Goal: Book appointment/travel/reservation

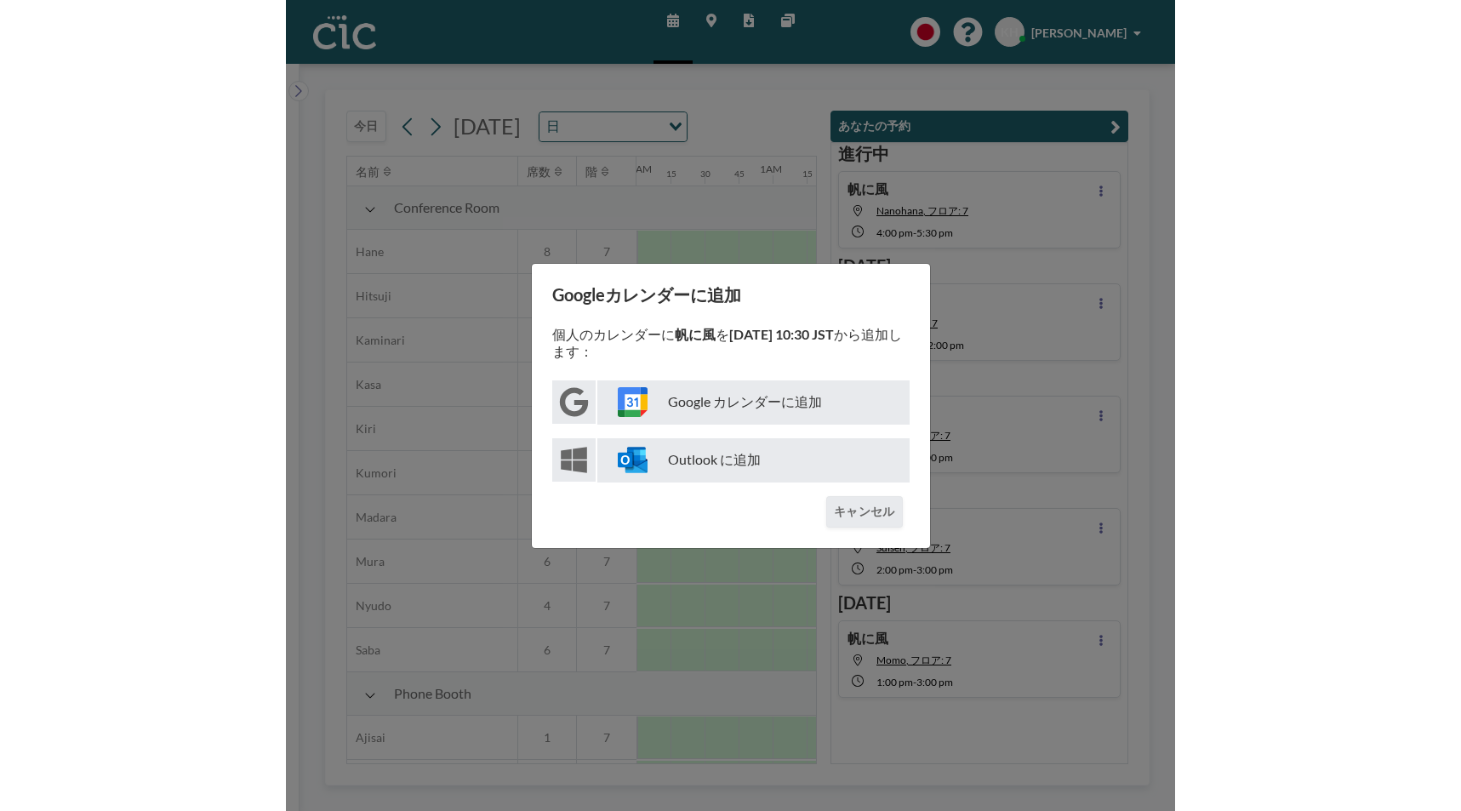
scroll to position [0, 1157]
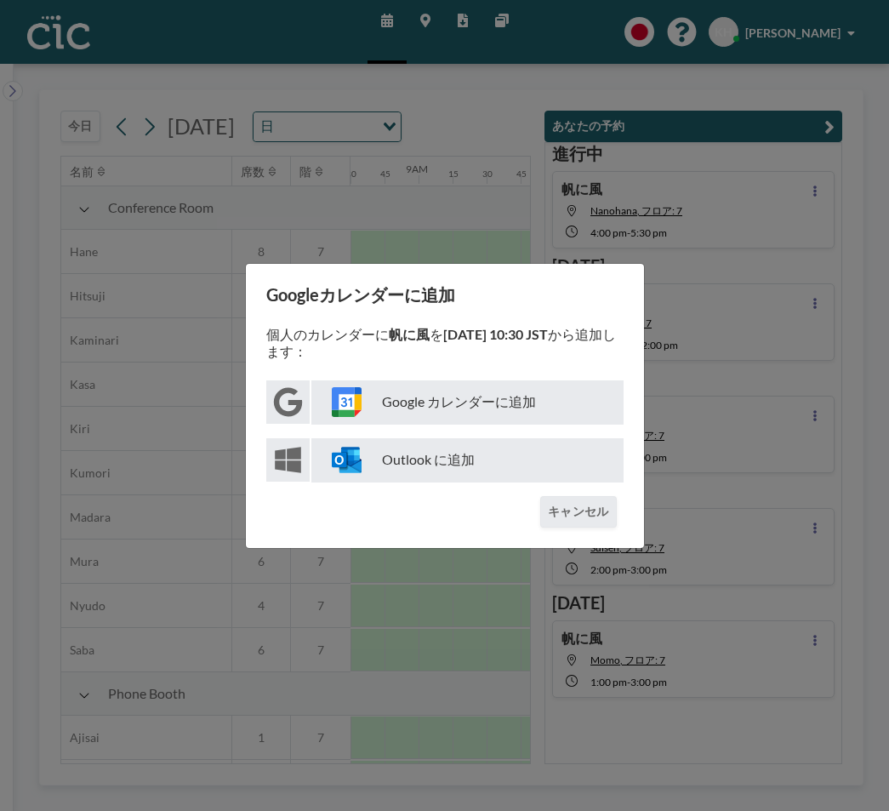
click at [550, 236] on div "Googleカレンダーに追加 個人のカレンダーに 帆に風 を 9月11日 10:30 JST から追加します： Google カレンダーに追加 Outlook…" at bounding box center [444, 405] width 889 height 811
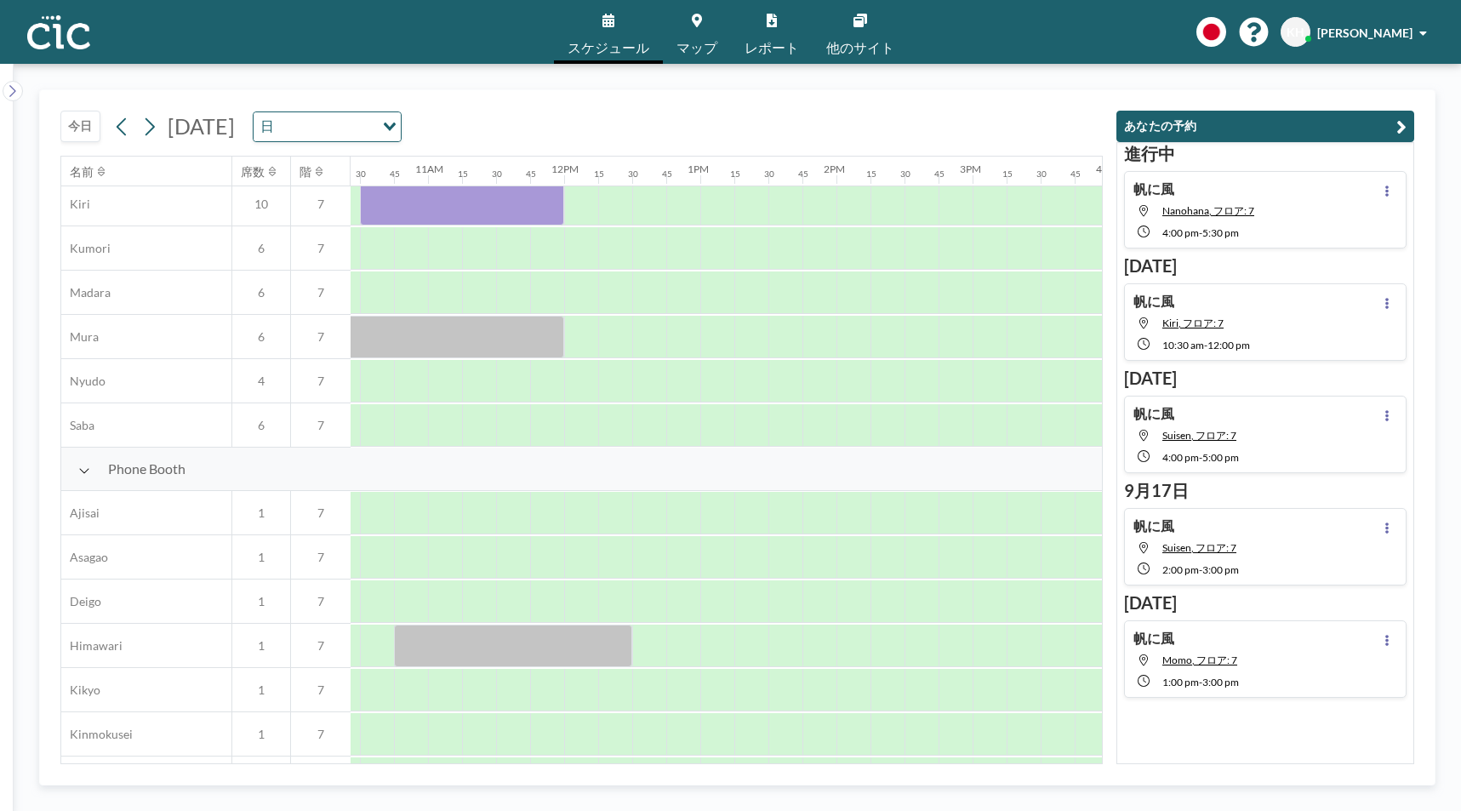
scroll to position [0, 1420]
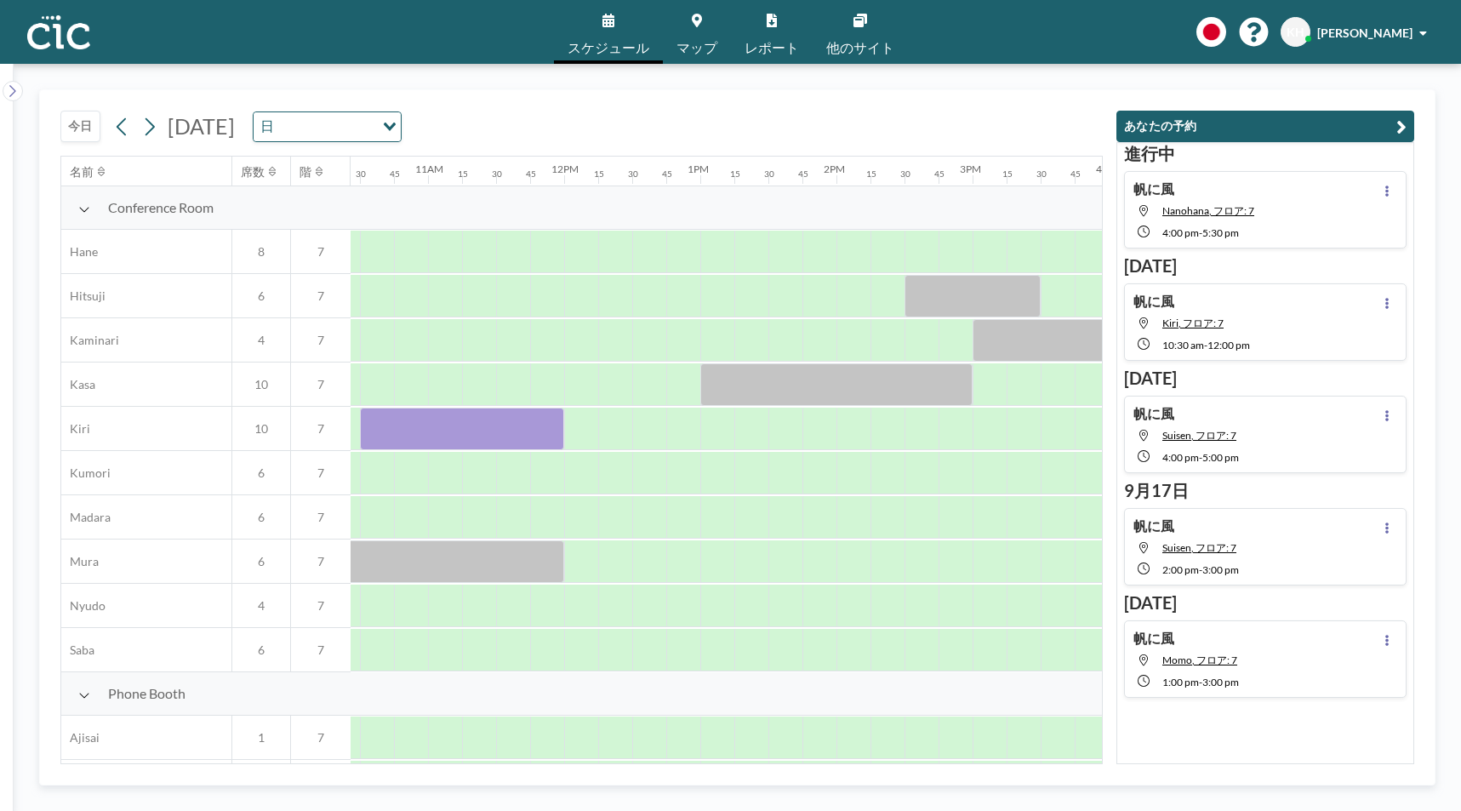
click at [705, 45] on span "マップ" at bounding box center [696, 48] width 41 height 14
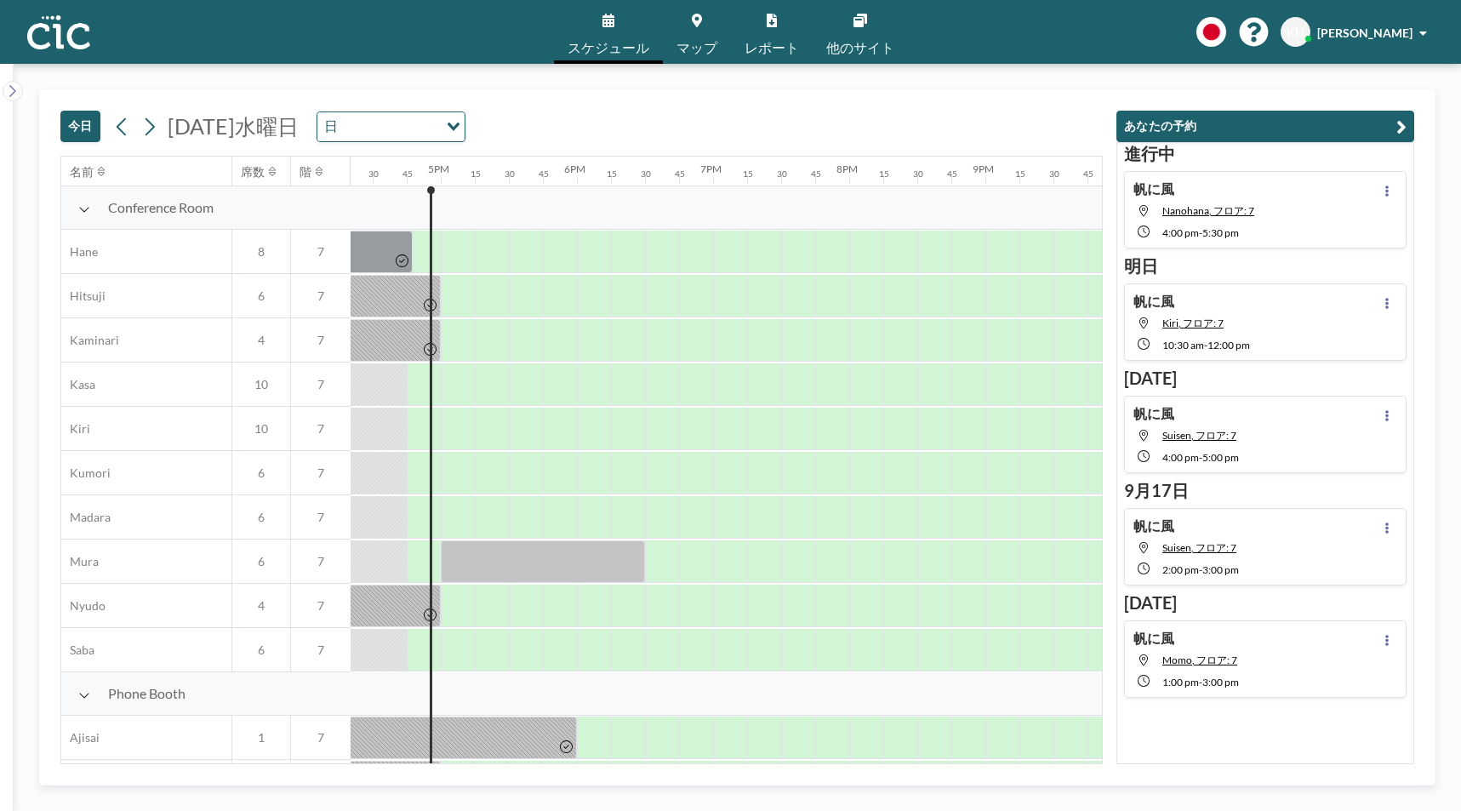
scroll to position [0, 2246]
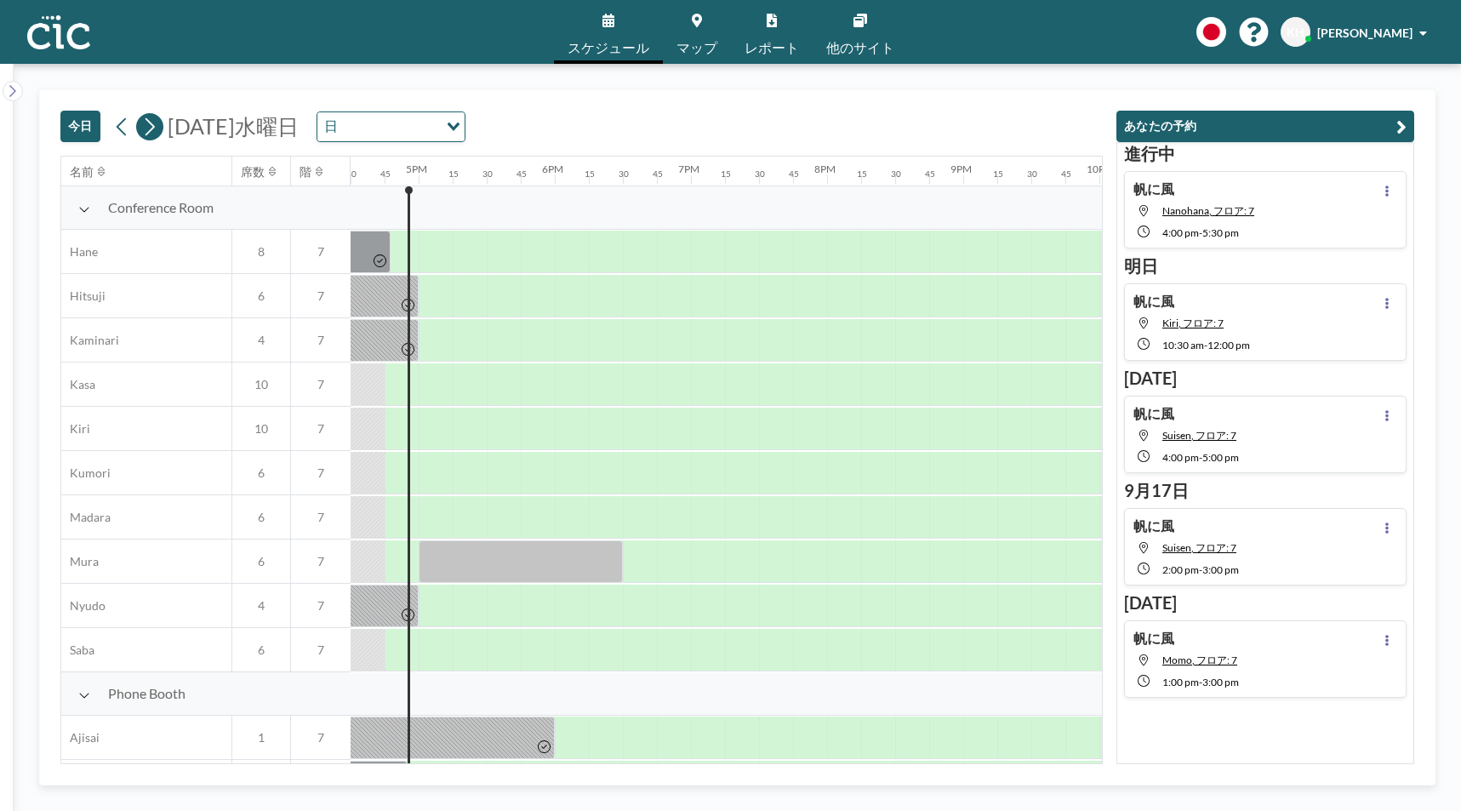
click at [149, 129] on icon at bounding box center [149, 127] width 16 height 26
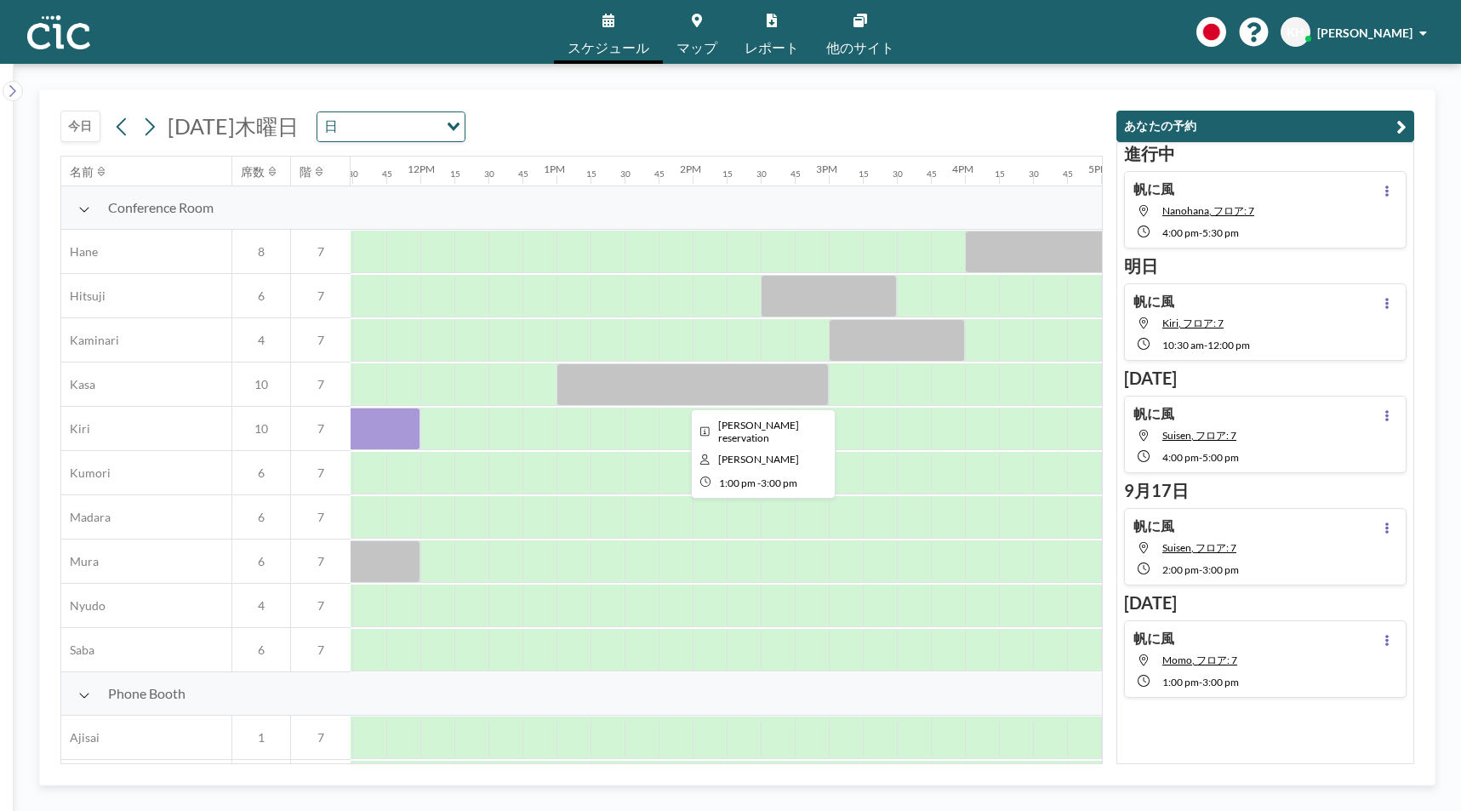
scroll to position [0, 1564]
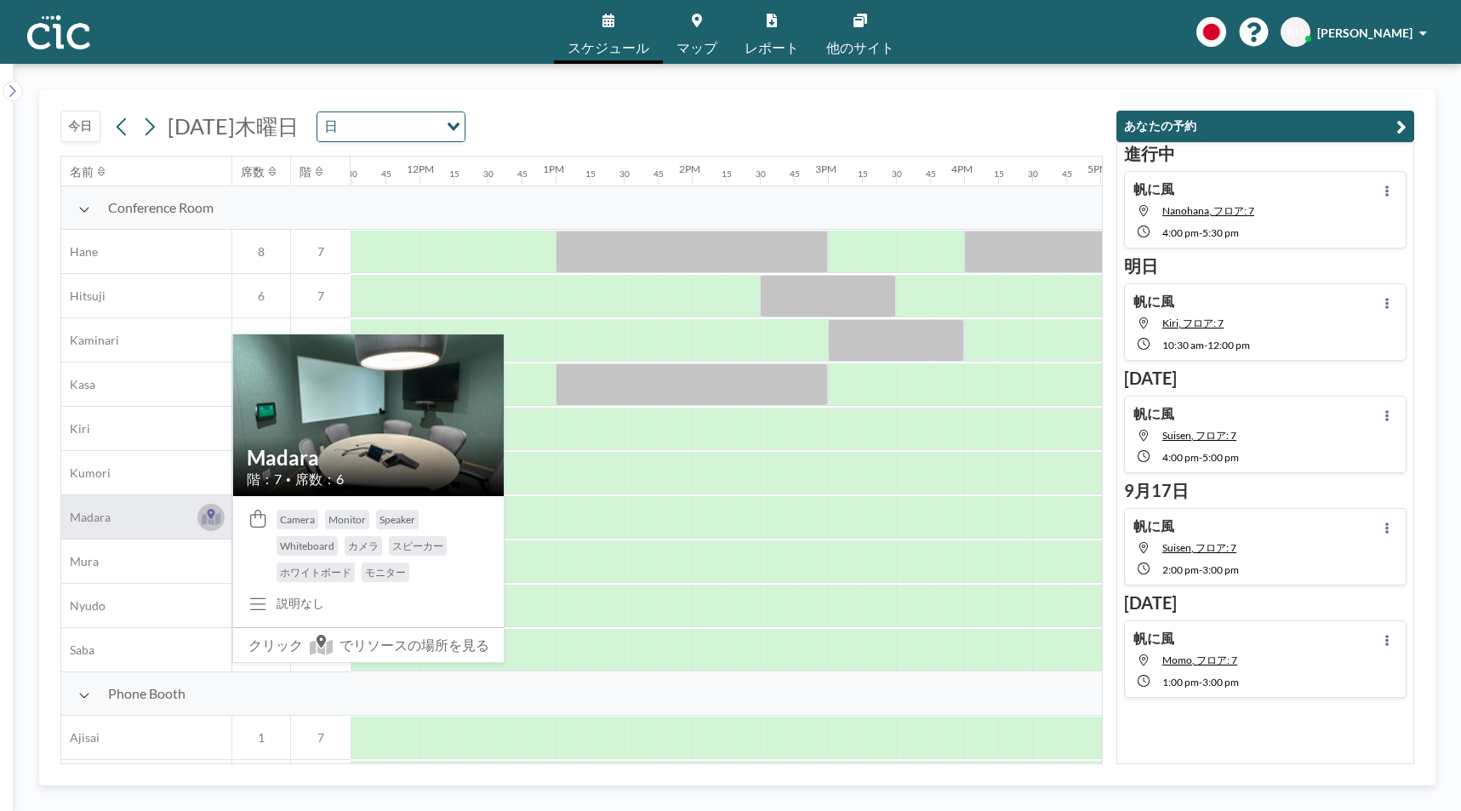
click at [206, 518] on icon at bounding box center [212, 518] width 20 height 13
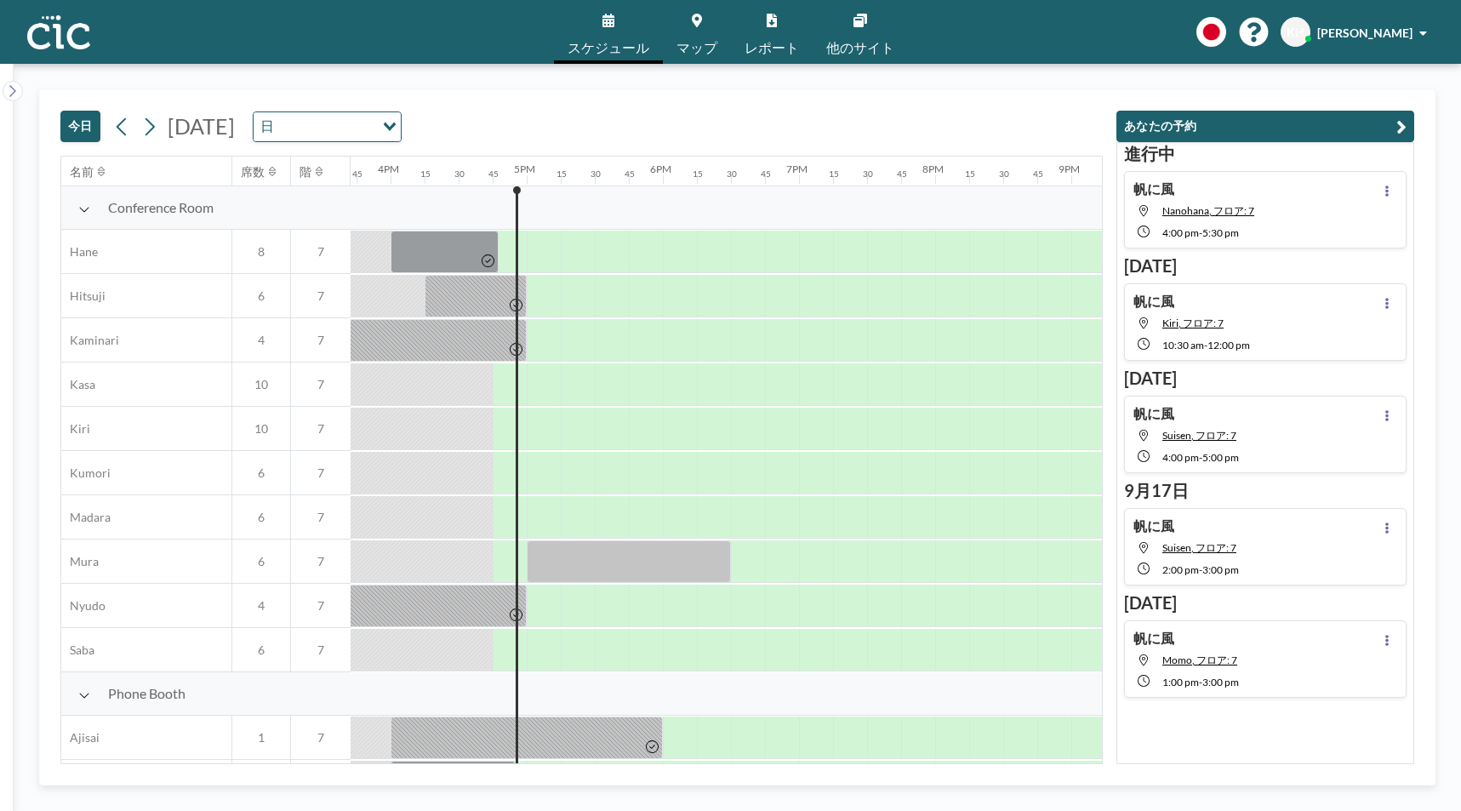
scroll to position [0, 2246]
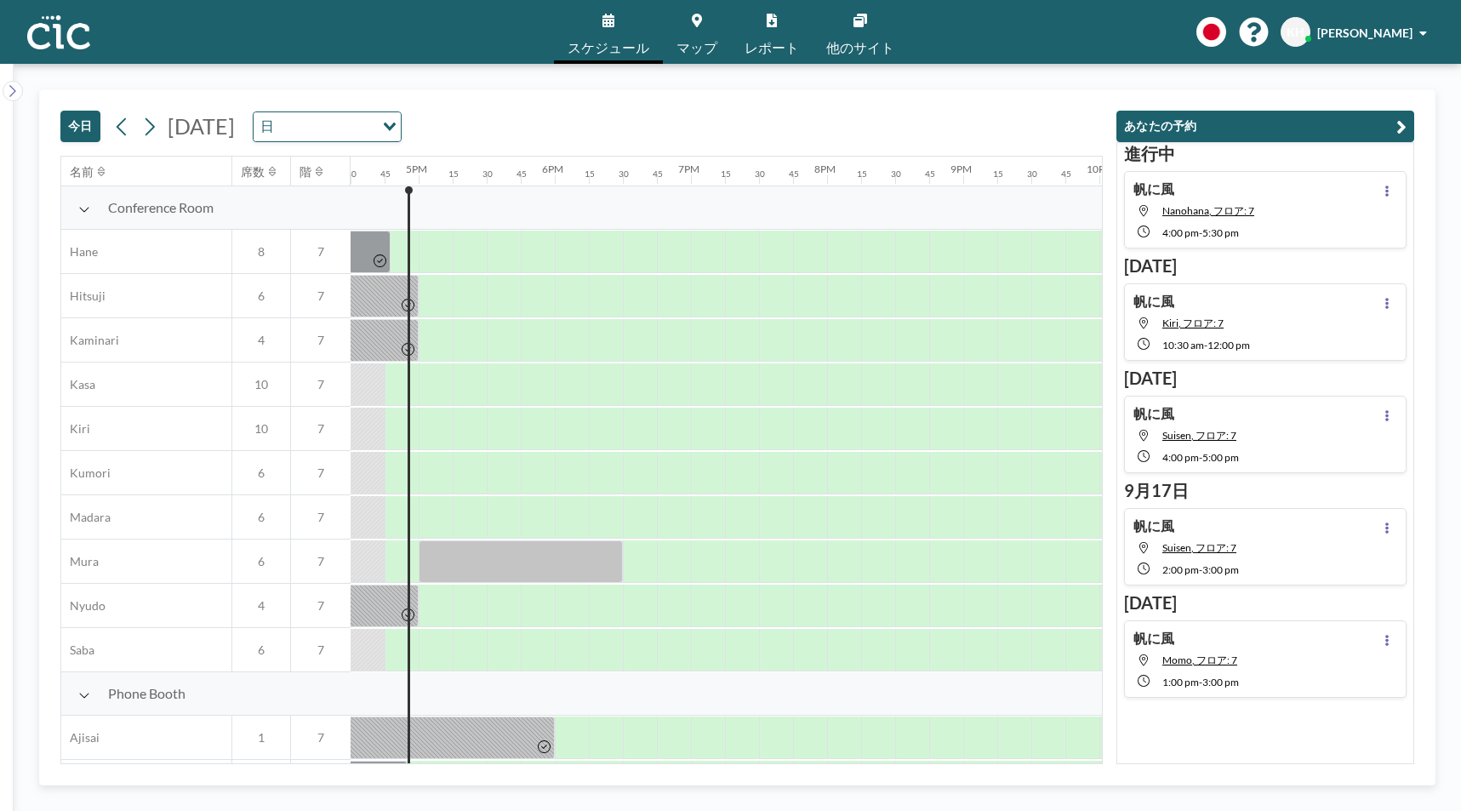
click at [154, 113] on div "[DATE] 日 Loading..." at bounding box center [255, 126] width 293 height 31
click at [153, 122] on icon at bounding box center [149, 127] width 16 height 26
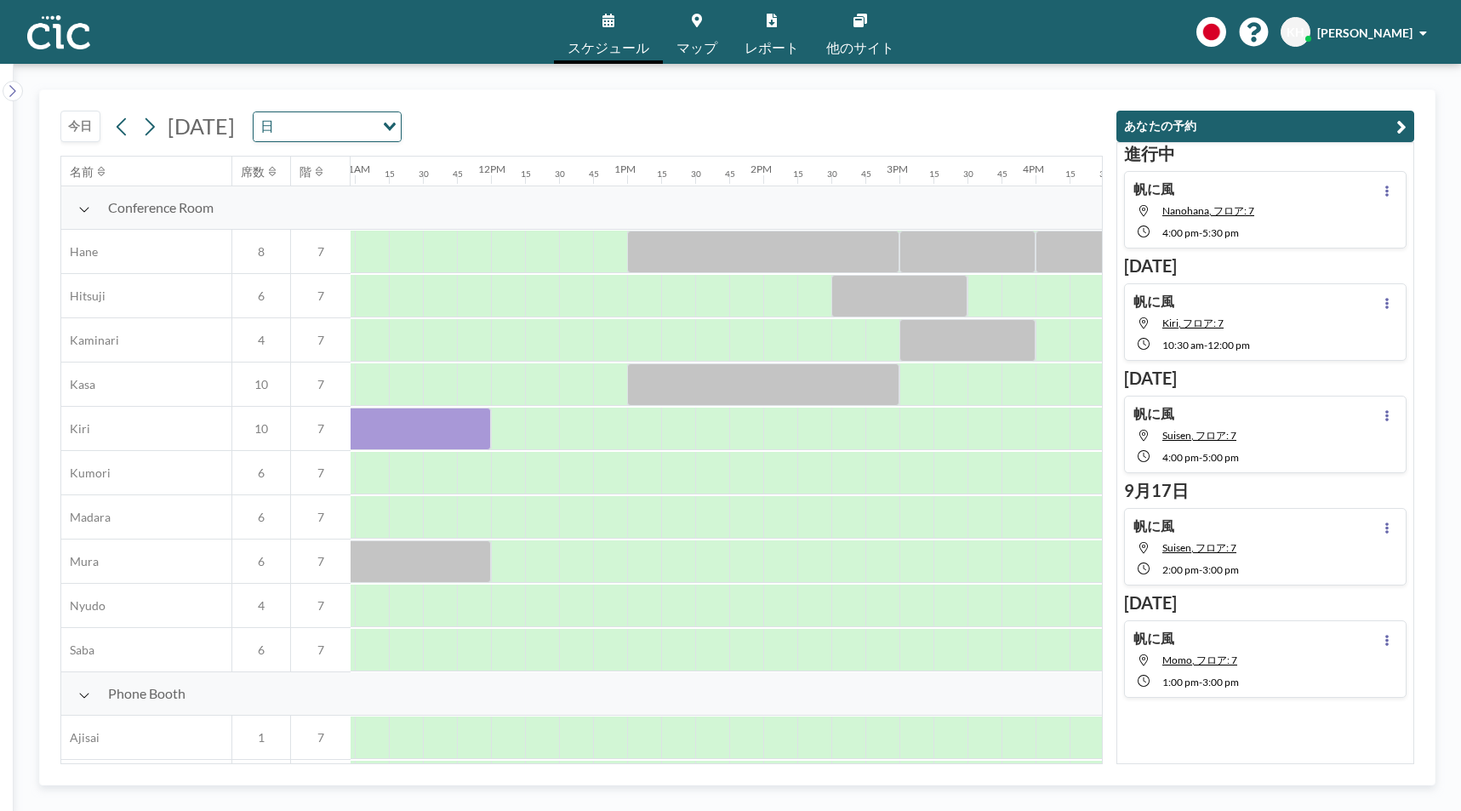
scroll to position [0, 1507]
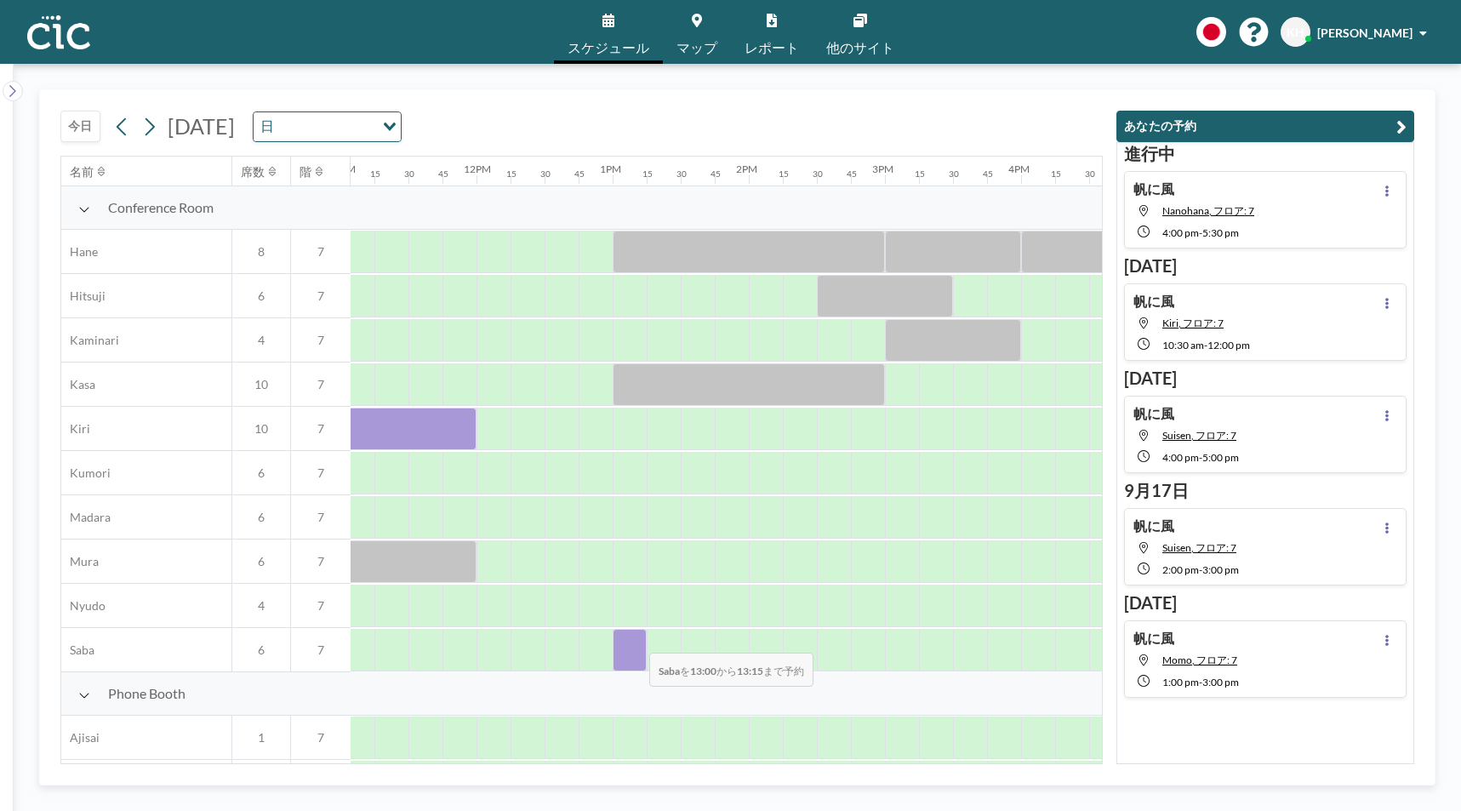
click at [635, 641] on div at bounding box center [629, 650] width 34 height 43
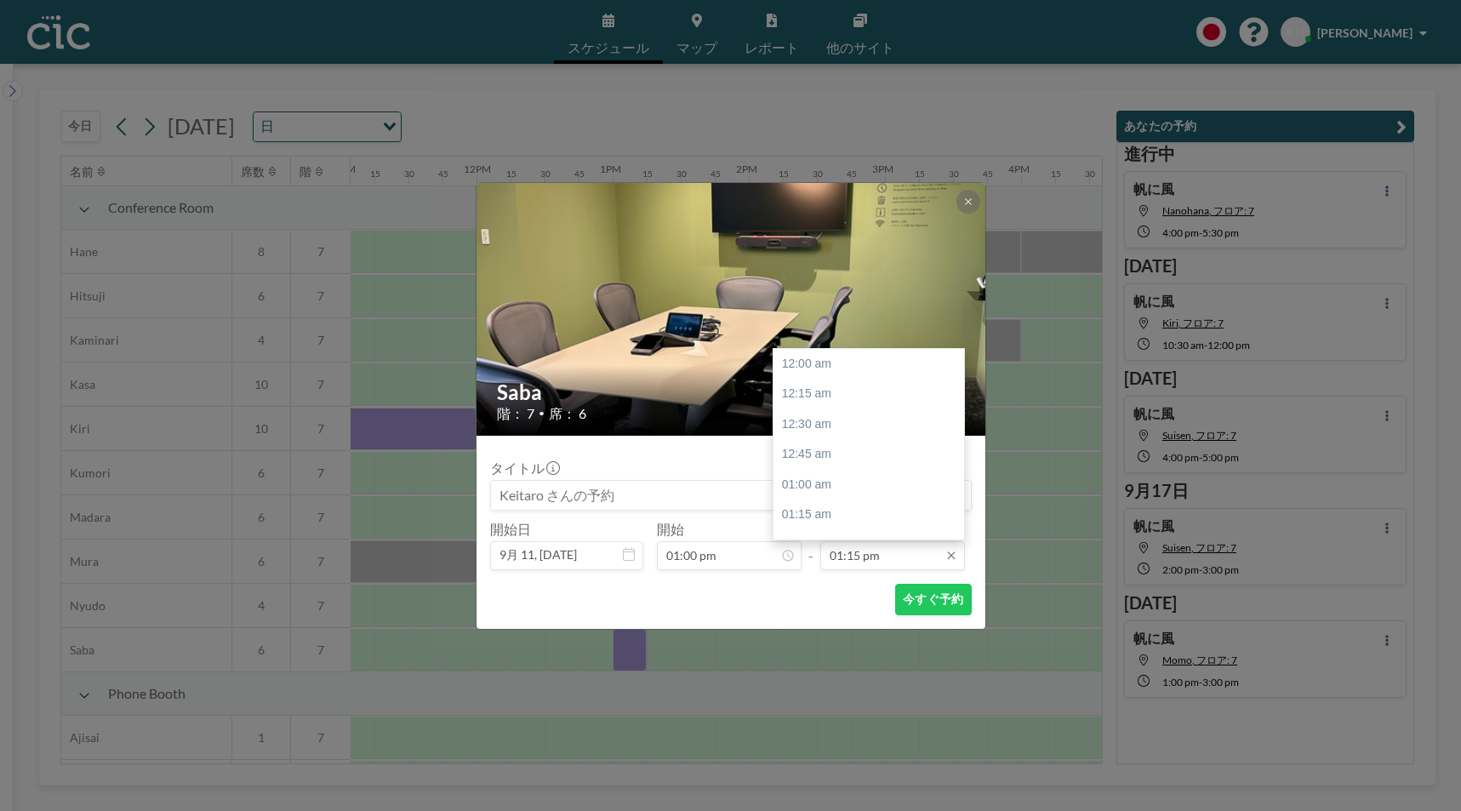
scroll to position [1604, 0]
click at [863, 552] on input "01:15 pm" at bounding box center [892, 555] width 145 height 29
click at [855, 441] on div "03:00 pm" at bounding box center [868, 450] width 191 height 31
type input "03:00 pm"
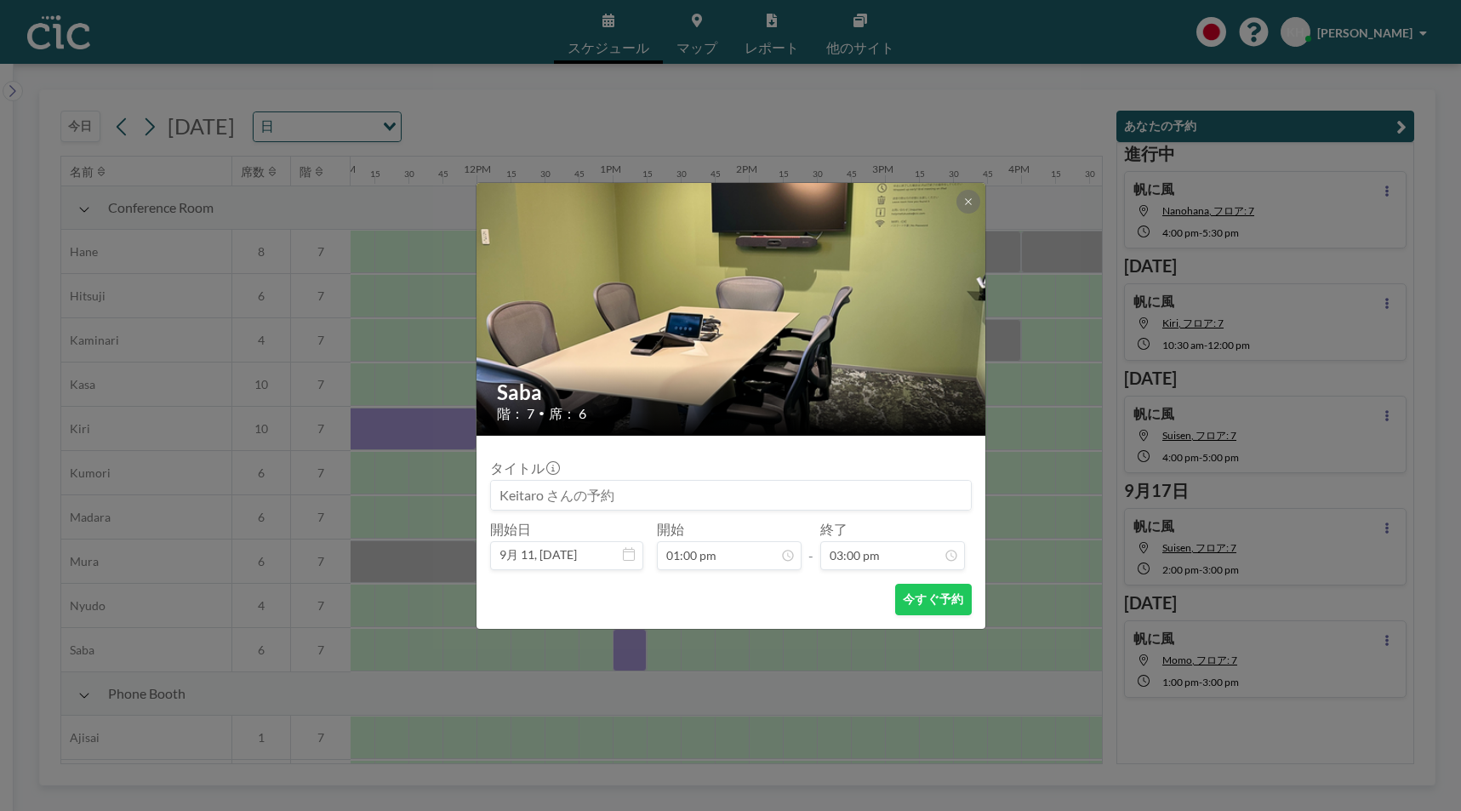
scroll to position [1817, 0]
click at [634, 494] on input at bounding box center [731, 495] width 480 height 29
type input "帆に風"
click at [900, 594] on button "今すぐ予約" at bounding box center [933, 599] width 76 height 31
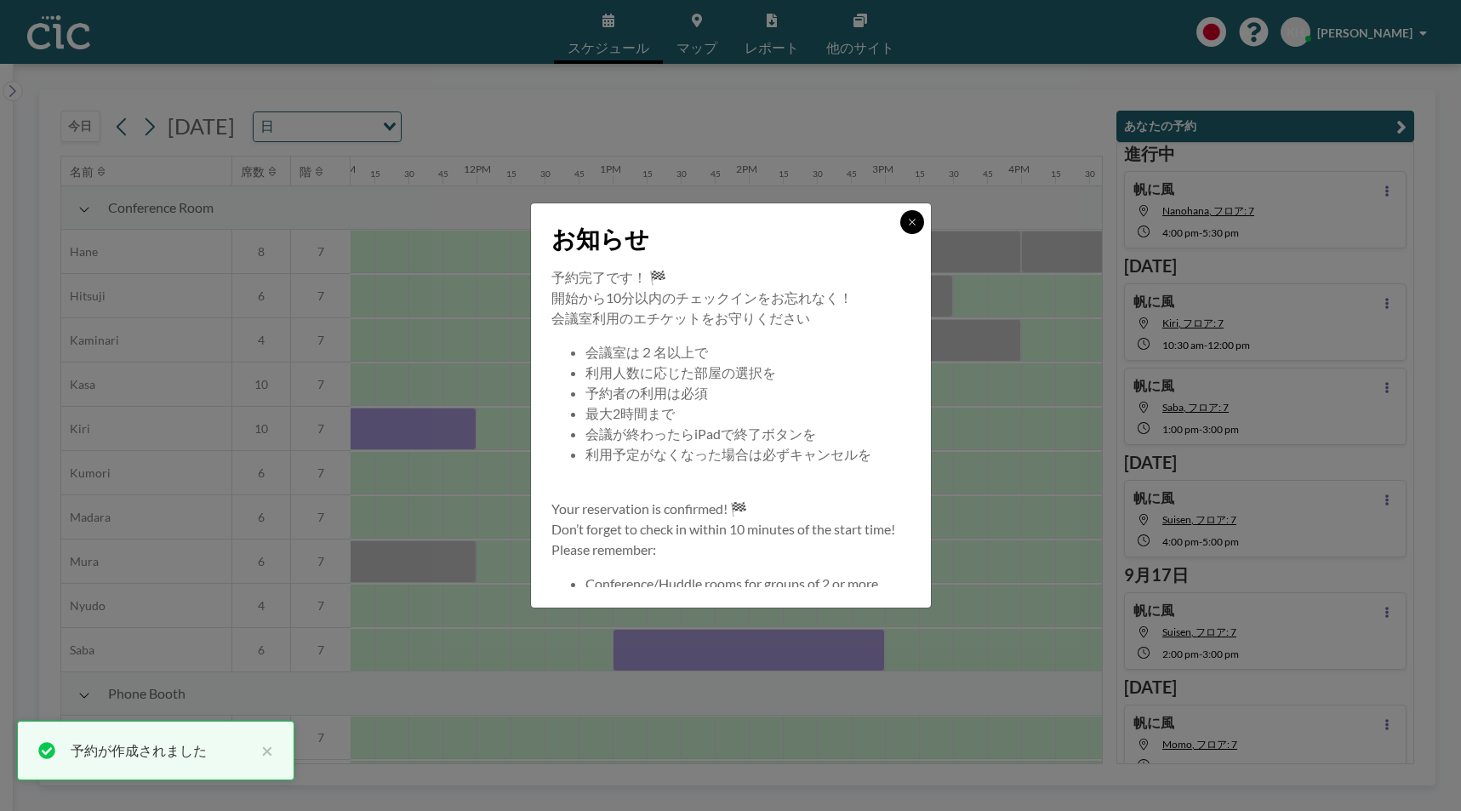
click at [914, 221] on icon at bounding box center [912, 222] width 10 height 10
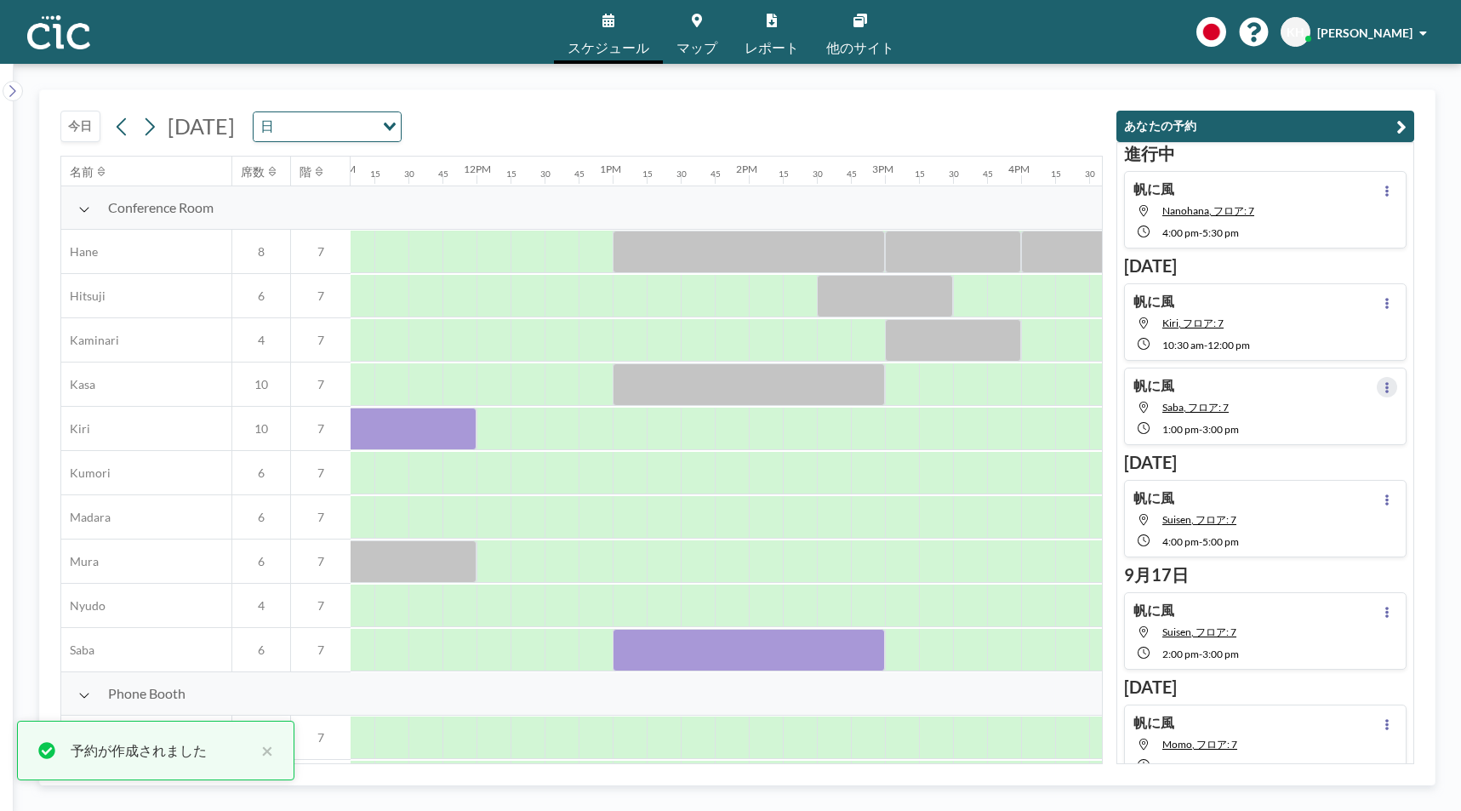
click at [1387, 386] on icon at bounding box center [1386, 387] width 7 height 11
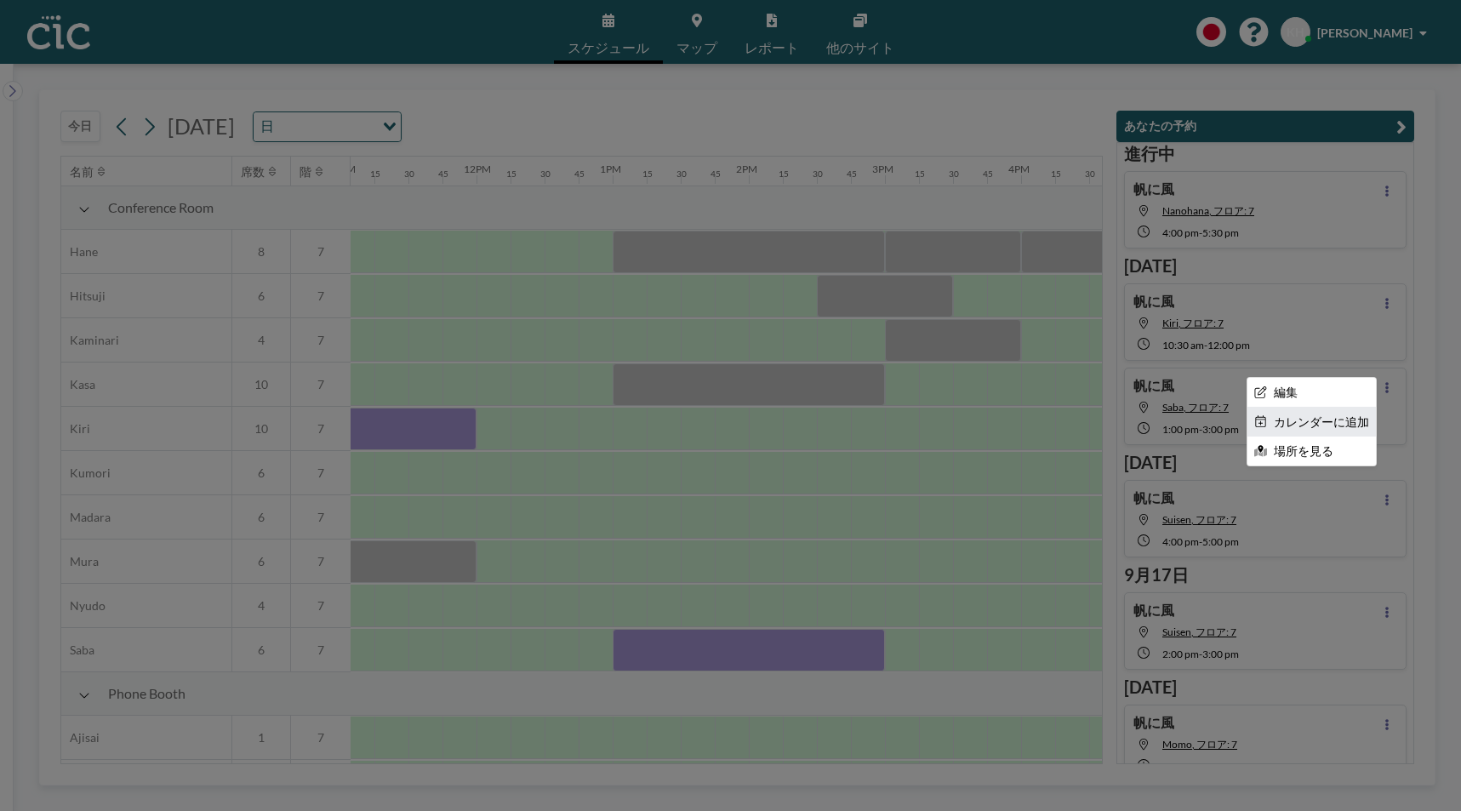
click at [1316, 412] on li "カレンダーに追加" at bounding box center [1311, 421] width 128 height 29
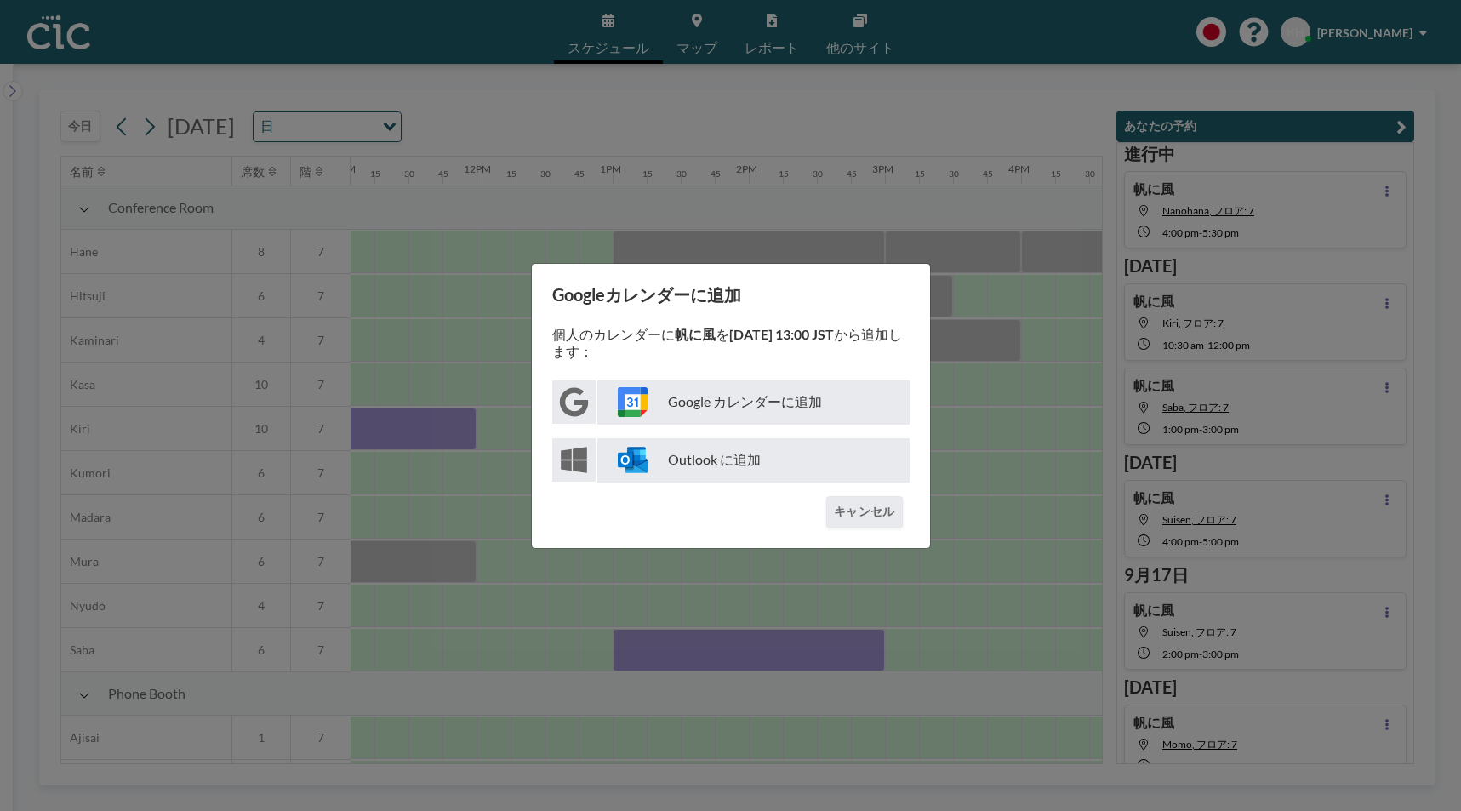
click at [769, 389] on p "Google カレンダーに追加" at bounding box center [753, 402] width 312 height 44
